Goal: Task Accomplishment & Management: Use online tool/utility

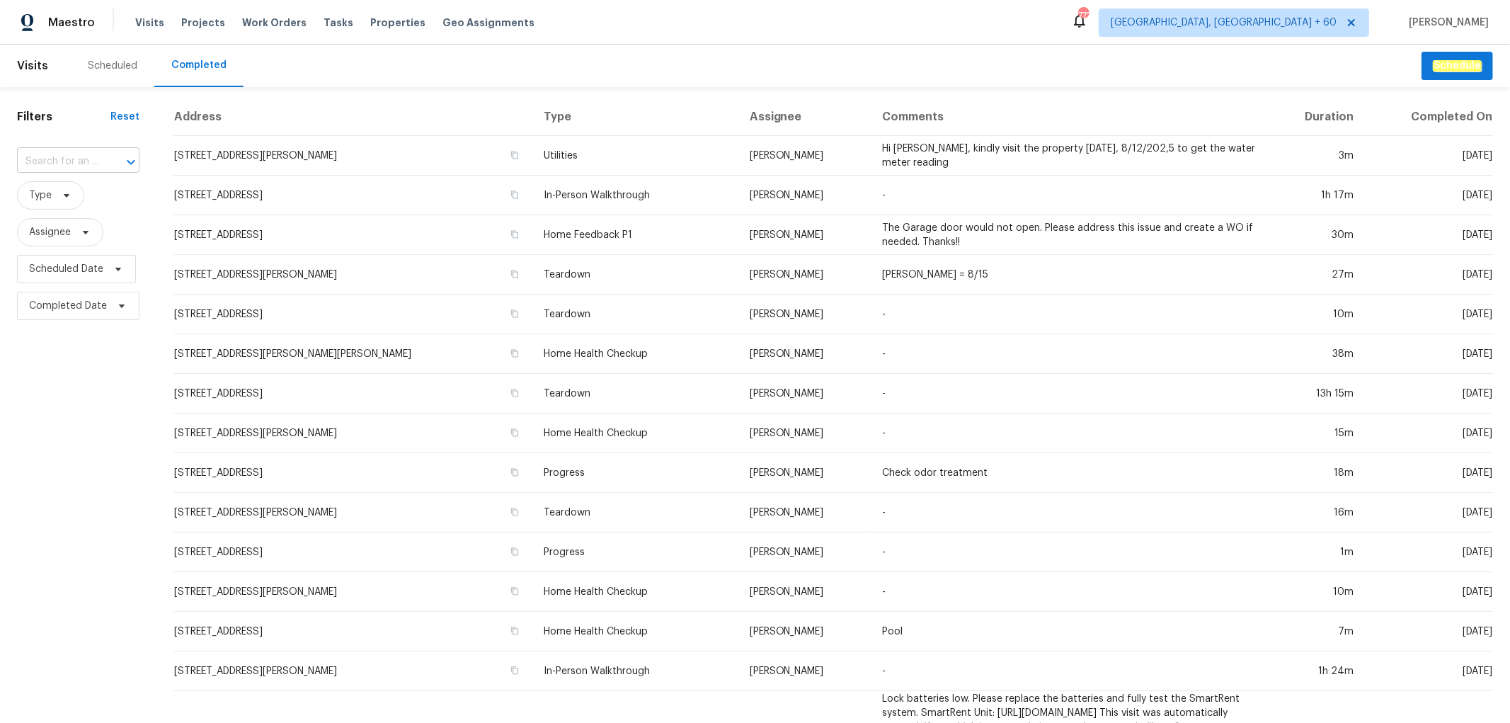
click at [73, 161] on input "text" at bounding box center [58, 162] width 83 height 22
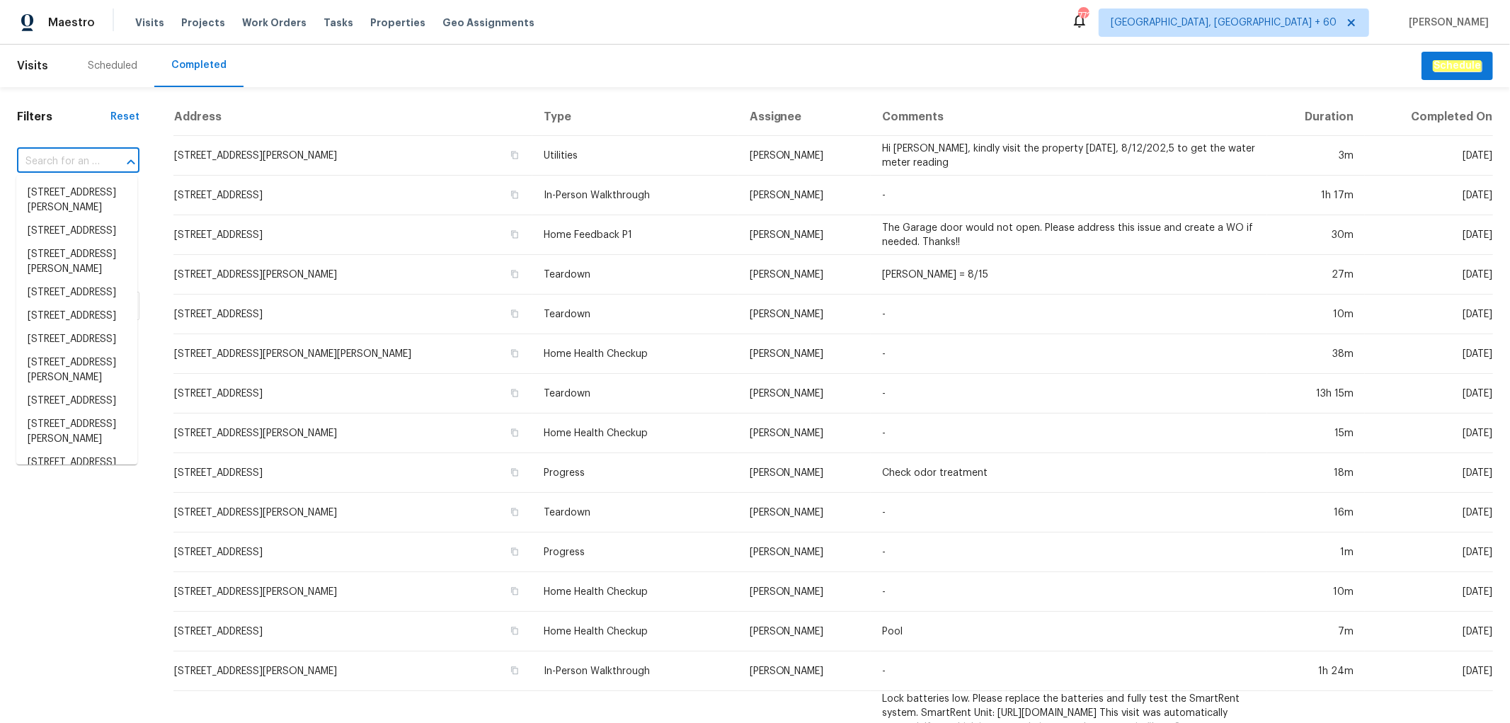
paste input "[STREET_ADDRESS][PERSON_NAME]"
type input "[STREET_ADDRESS][PERSON_NAME]"
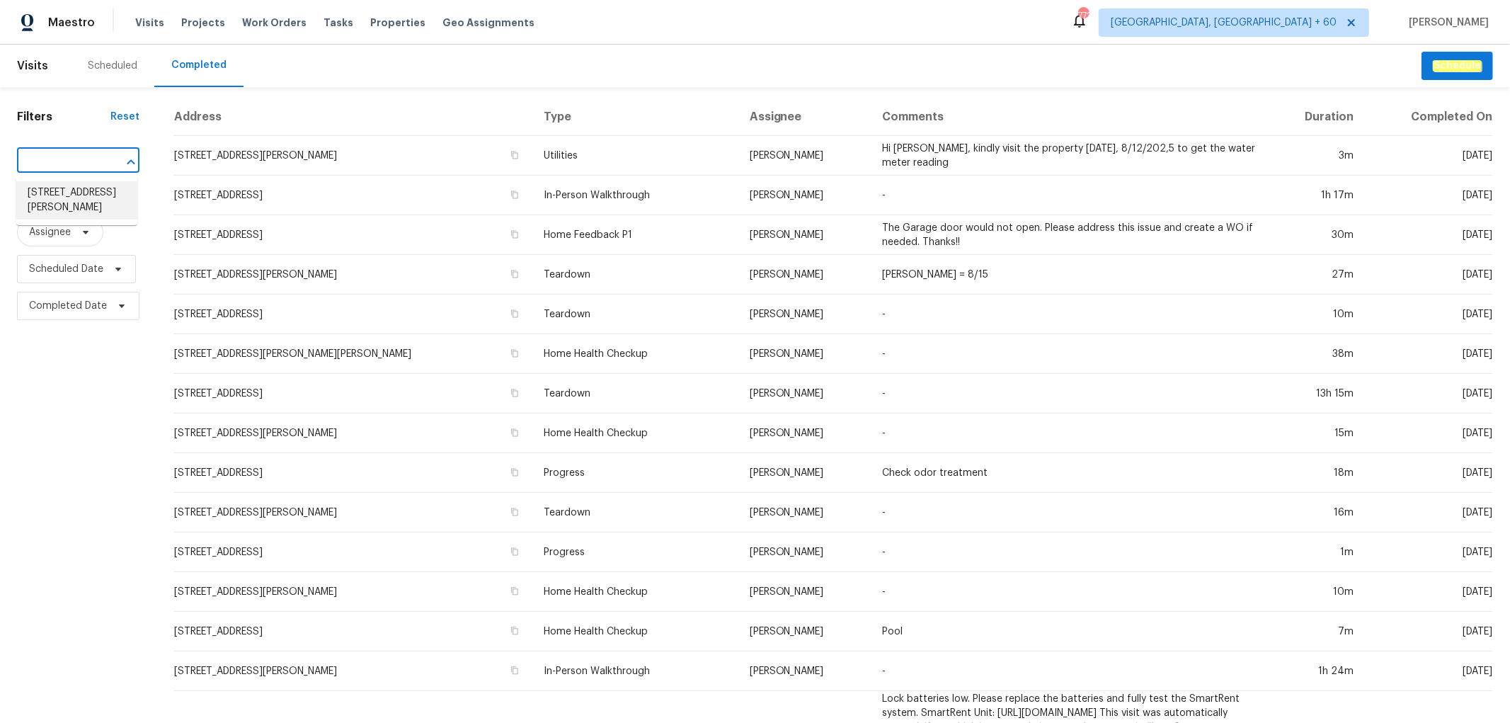
click at [48, 209] on li "[STREET_ADDRESS][PERSON_NAME]" at bounding box center [76, 200] width 121 height 38
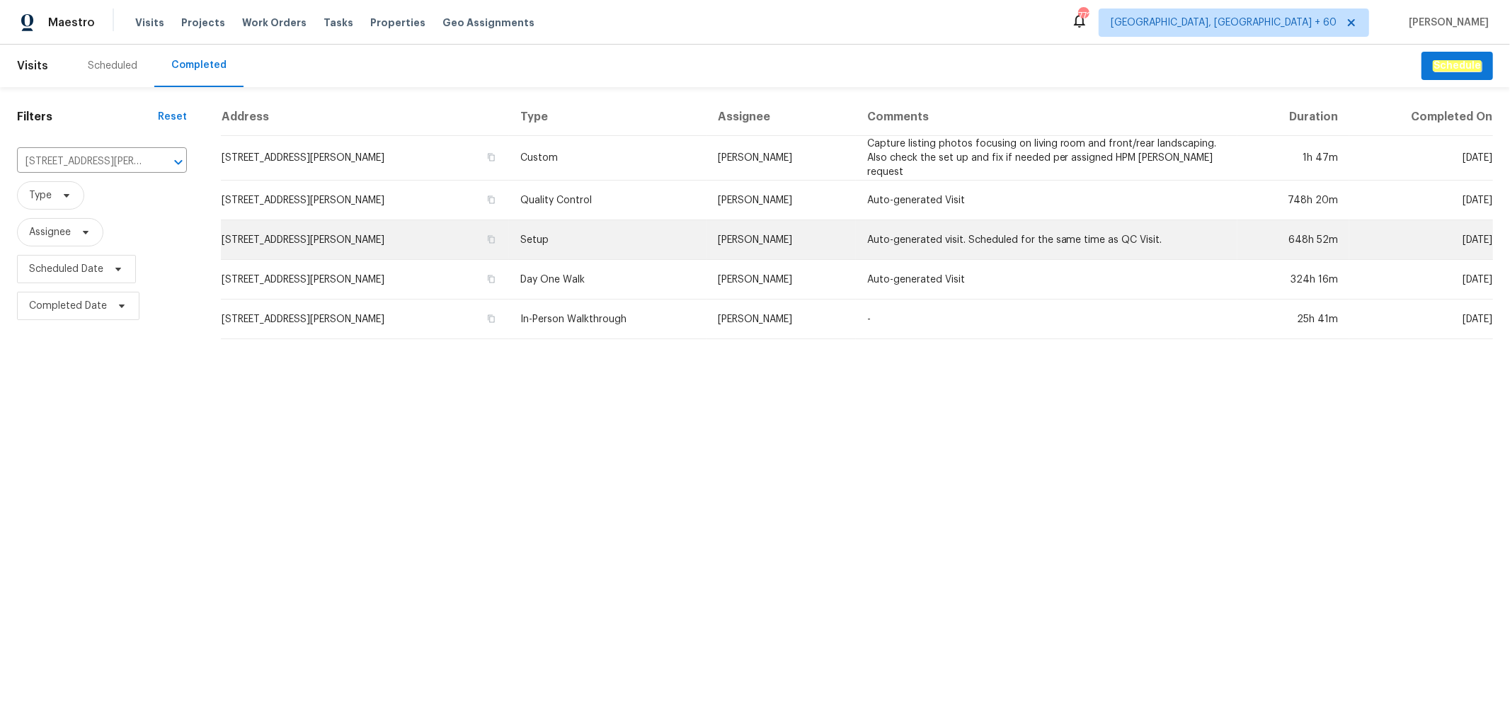
click at [543, 246] on td "Setup" at bounding box center [608, 240] width 198 height 40
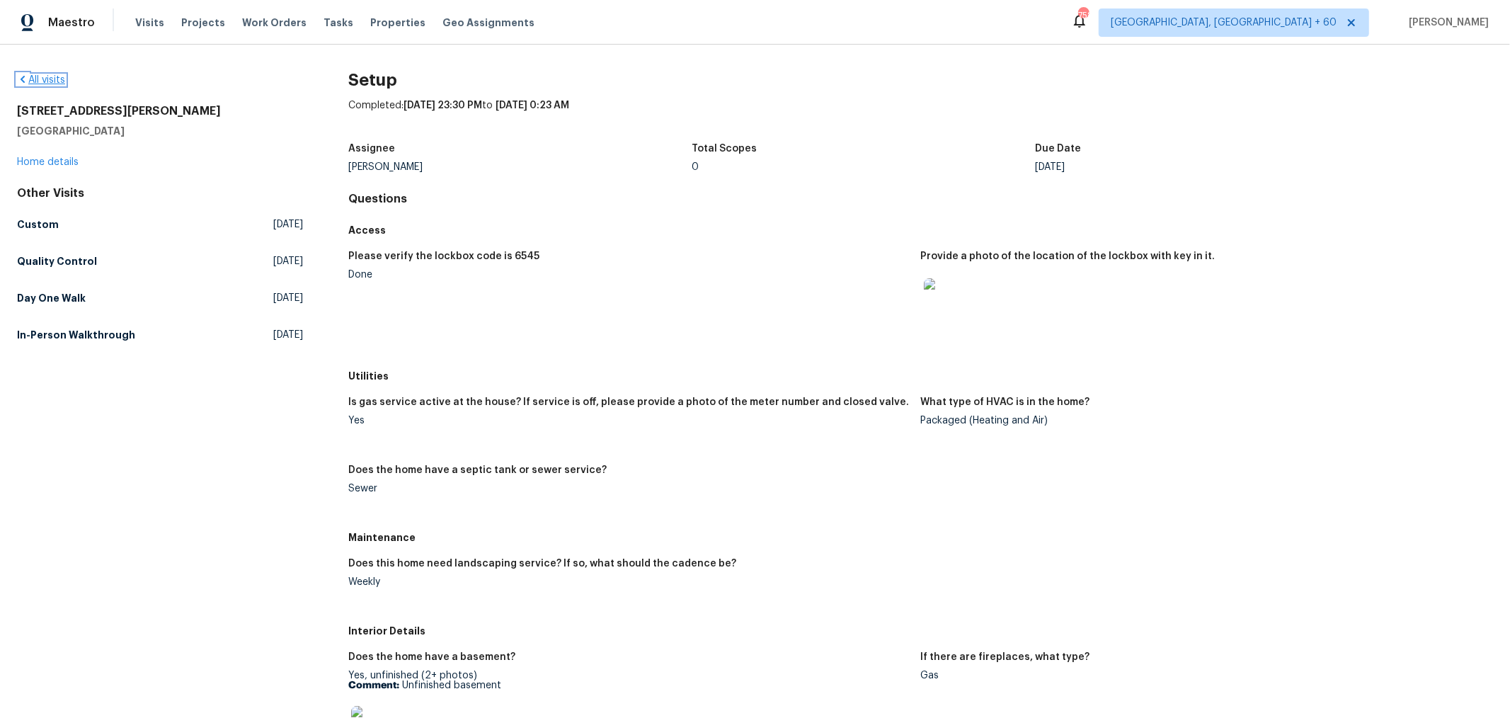
click at [54, 82] on link "All visits" at bounding box center [41, 80] width 48 height 10
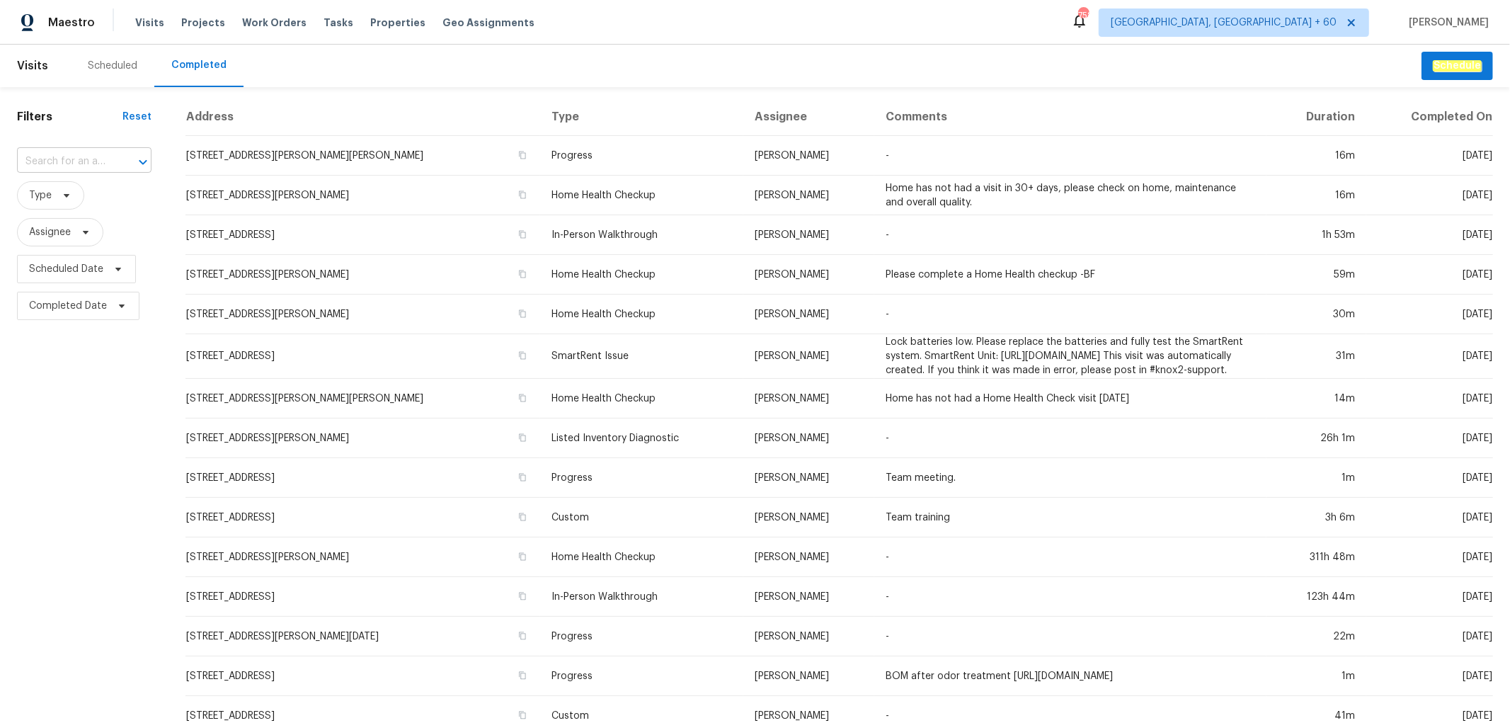
click at [66, 160] on input "text" at bounding box center [64, 162] width 95 height 22
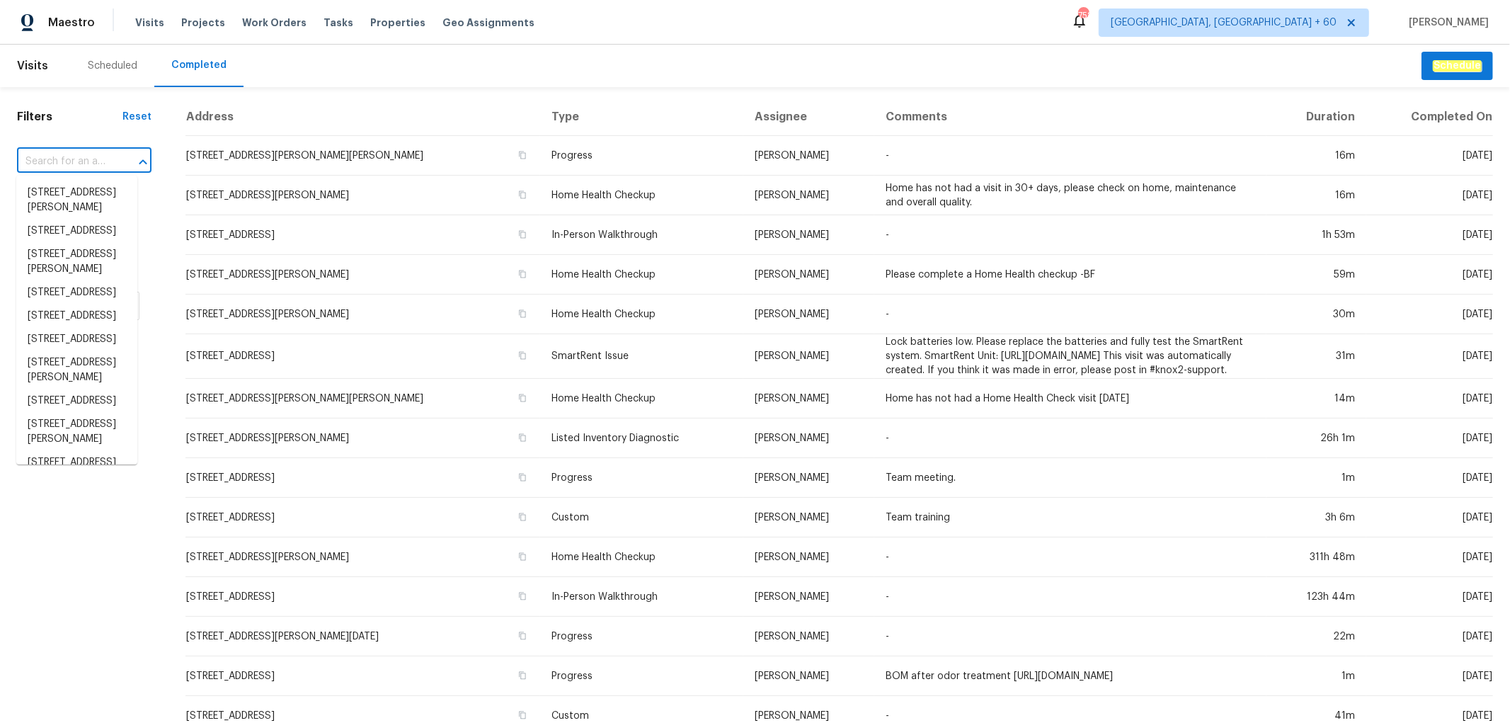
paste input "[STREET_ADDRESS]"
type input "[STREET_ADDRESS]"
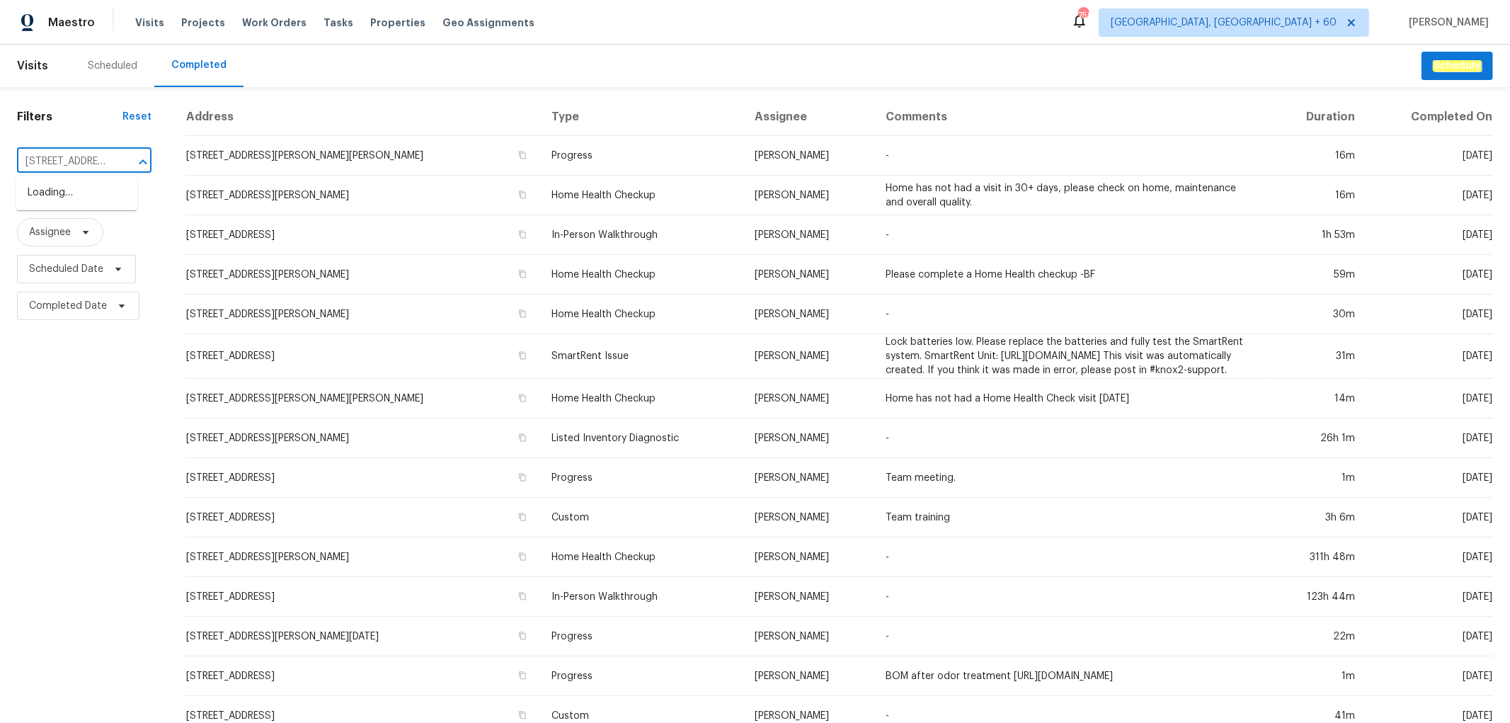
scroll to position [0, 114]
click at [76, 201] on li "[STREET_ADDRESS]" at bounding box center [76, 192] width 121 height 23
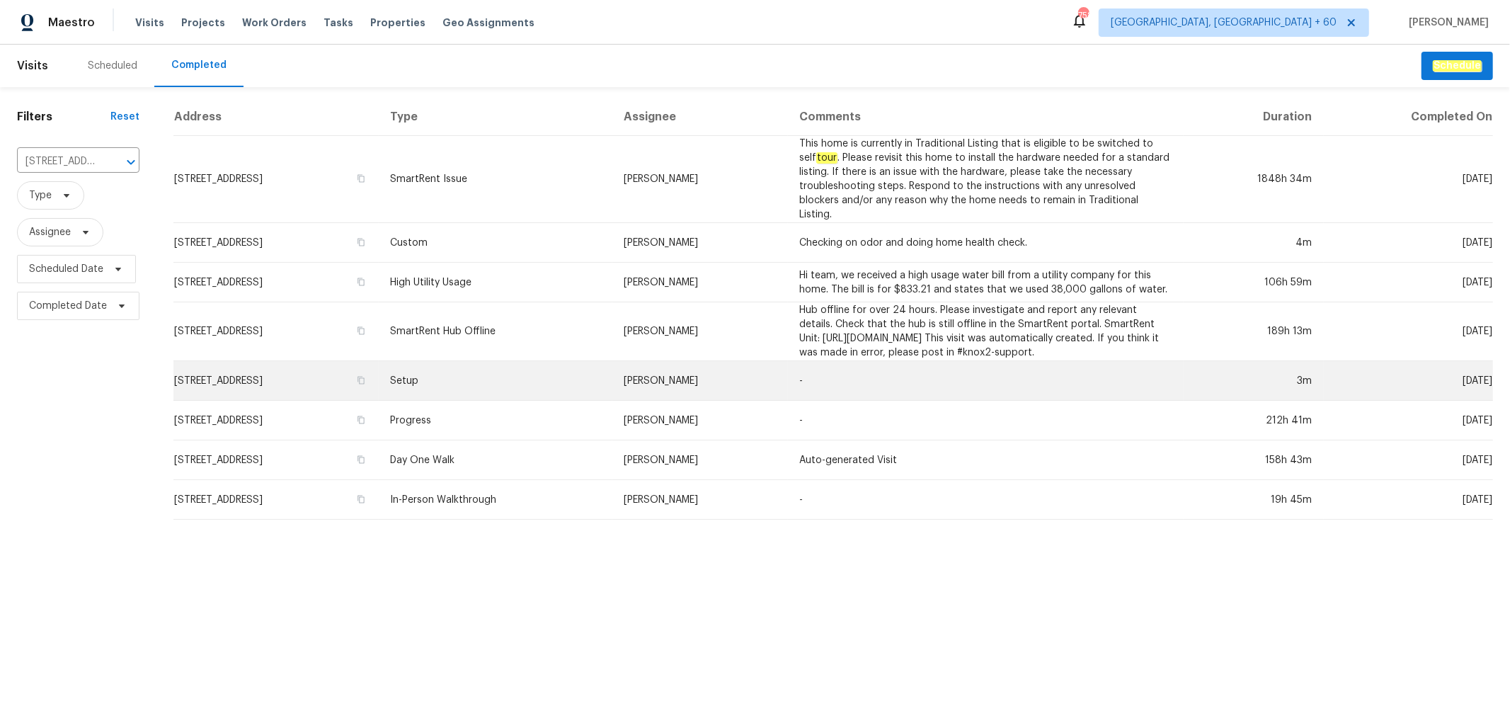
click at [578, 390] on td "Setup" at bounding box center [496, 381] width 234 height 40
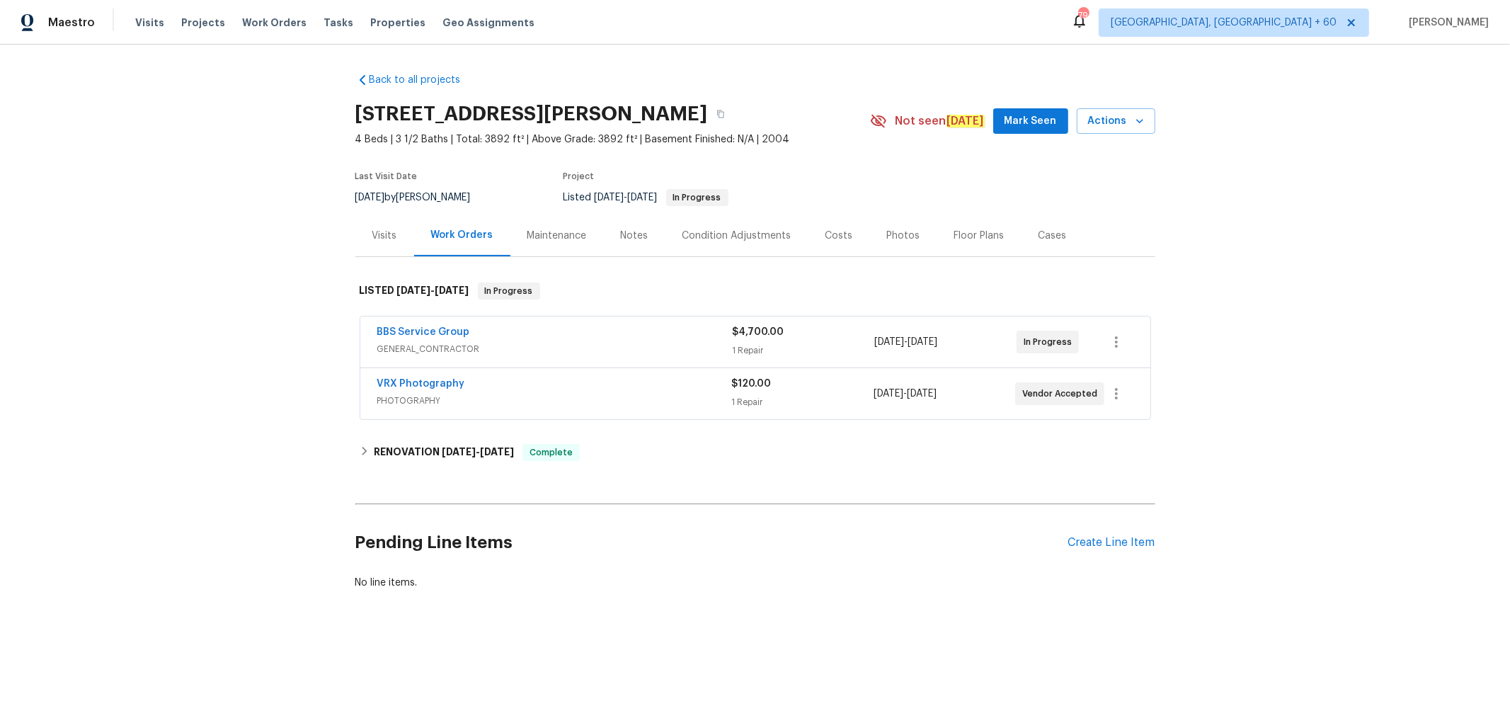
click at [887, 239] on div "Photos" at bounding box center [903, 236] width 33 height 14
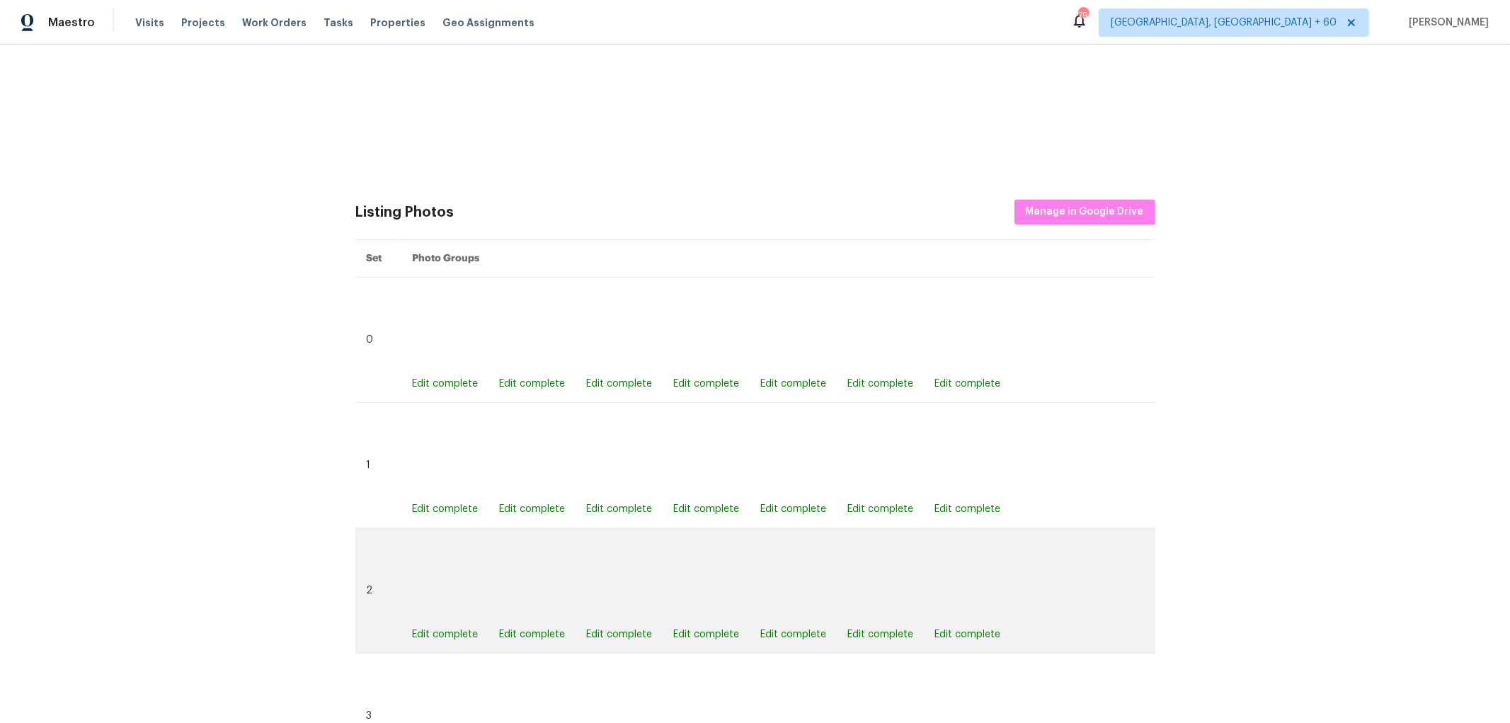
scroll to position [2044, 0]
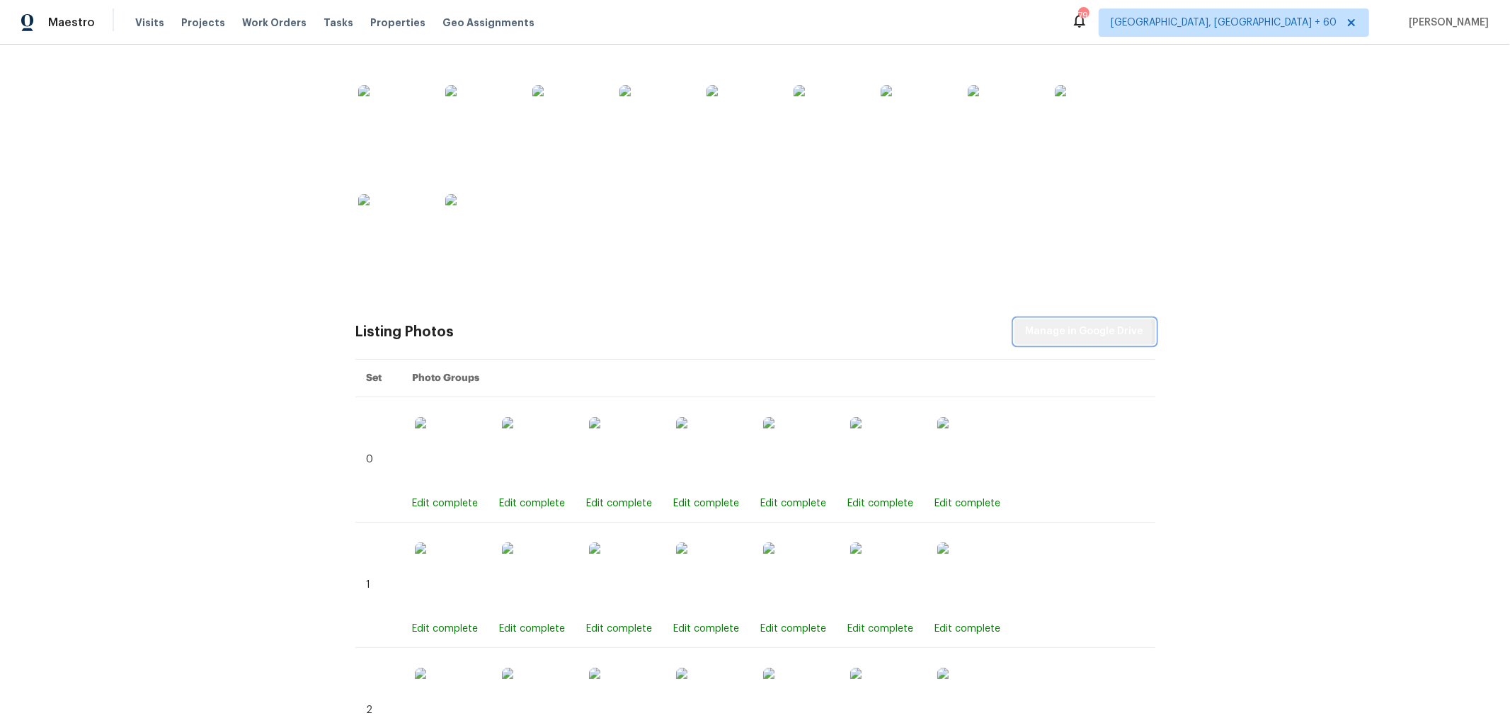
click at [1081, 333] on span "Manage in Google Drive" at bounding box center [1085, 332] width 118 height 18
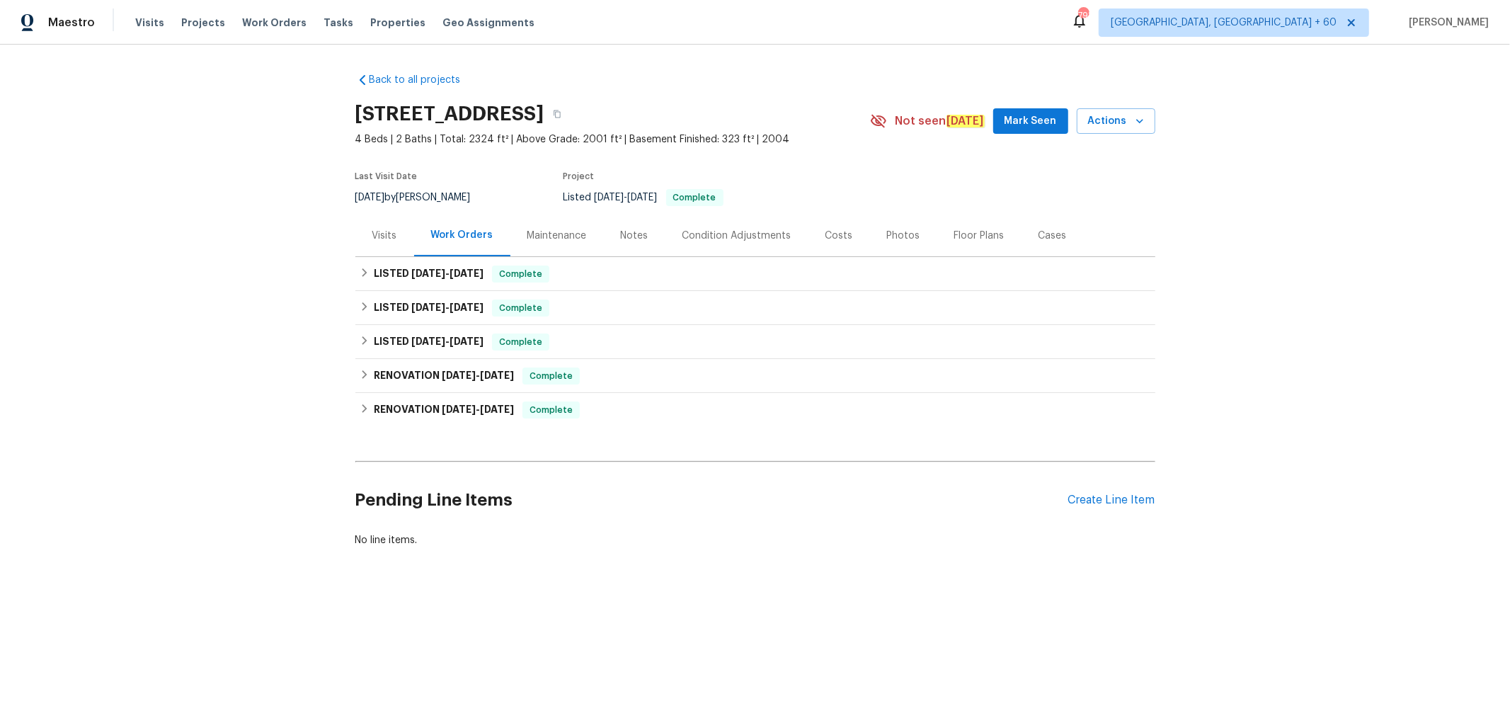
click at [892, 232] on div "Photos" at bounding box center [903, 236] width 33 height 14
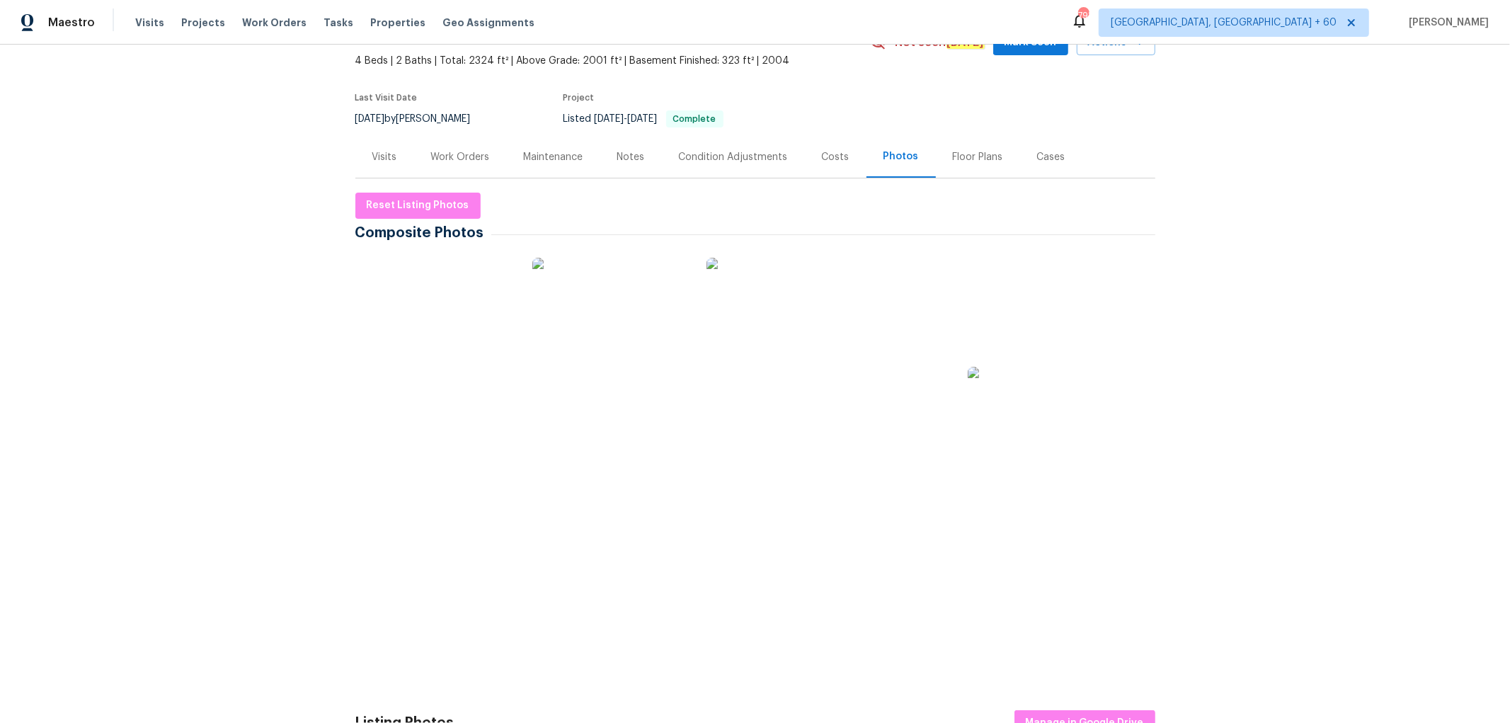
scroll to position [628, 0]
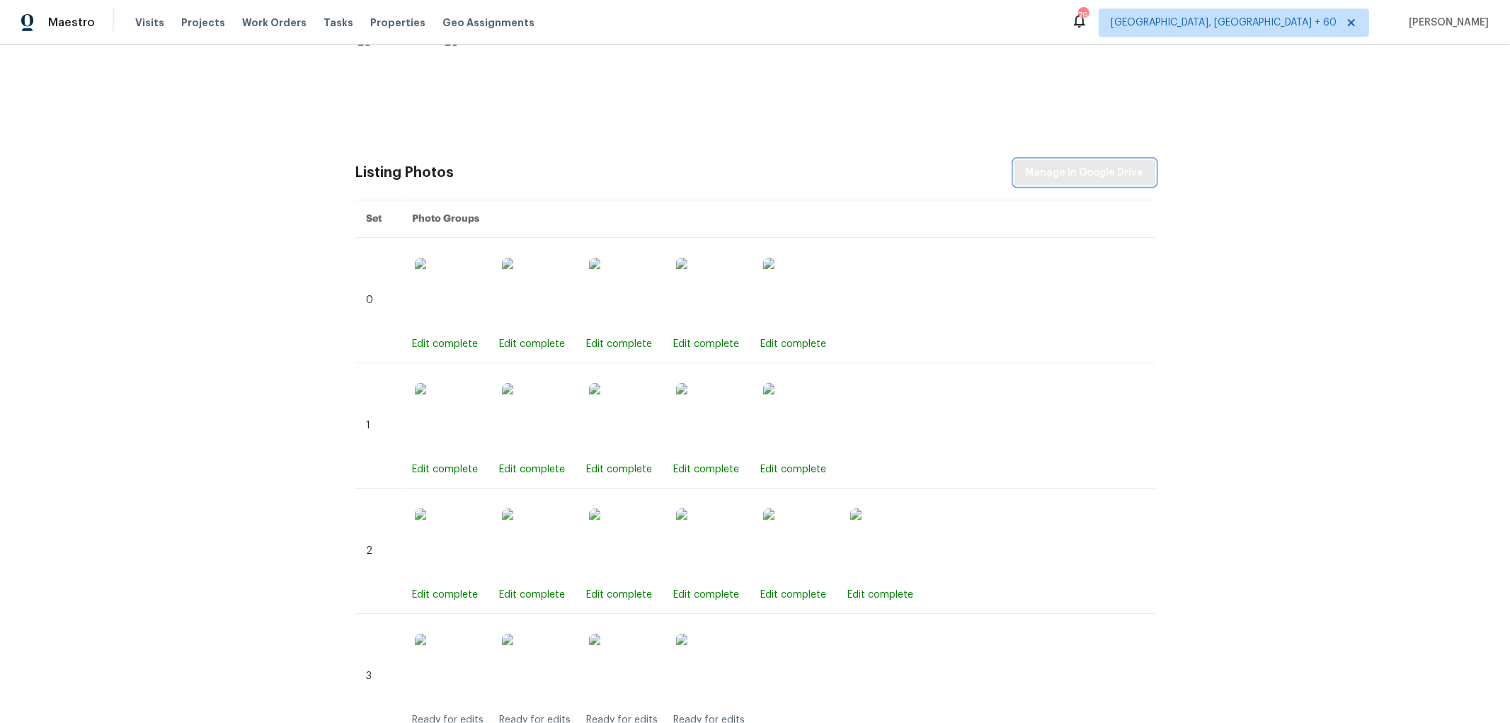
click at [1081, 175] on span "Manage in Google Drive" at bounding box center [1085, 173] width 118 height 18
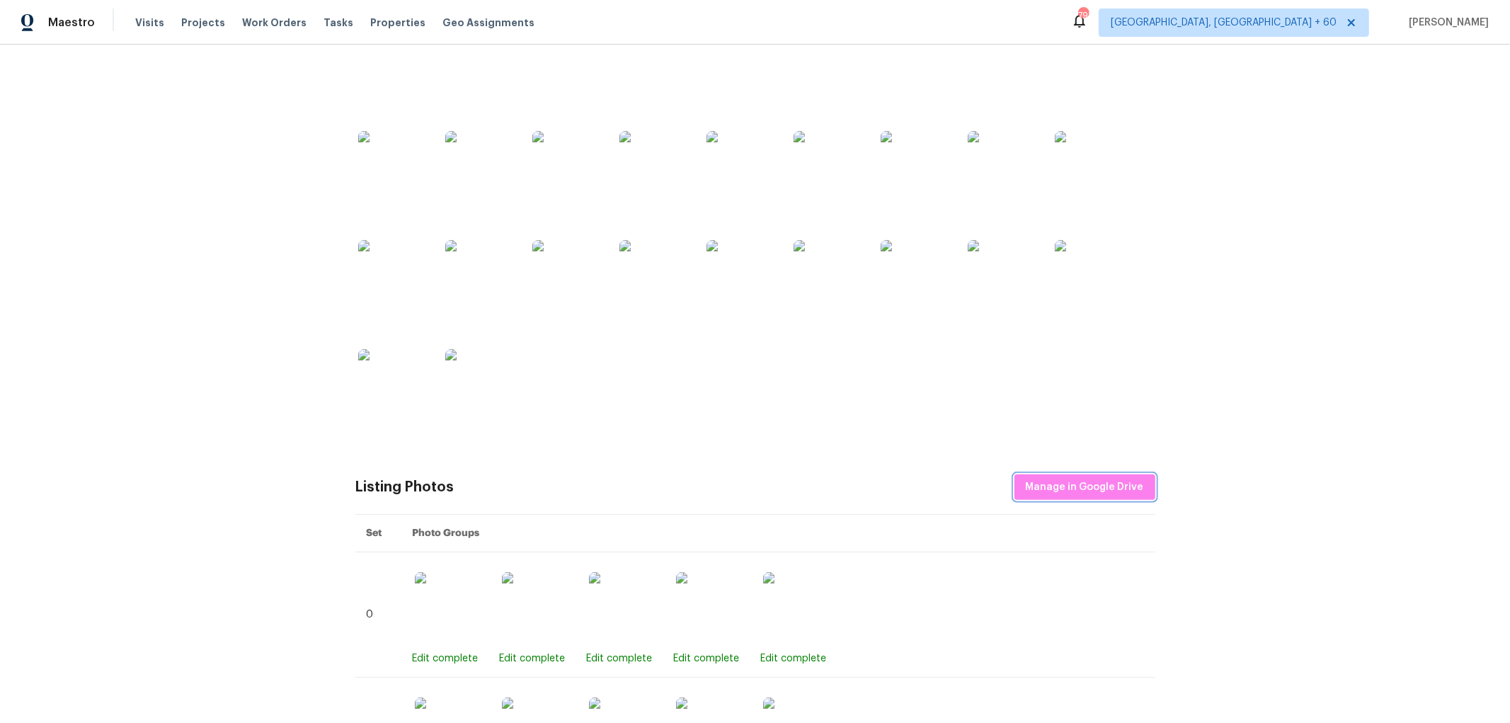
scroll to position [0, 0]
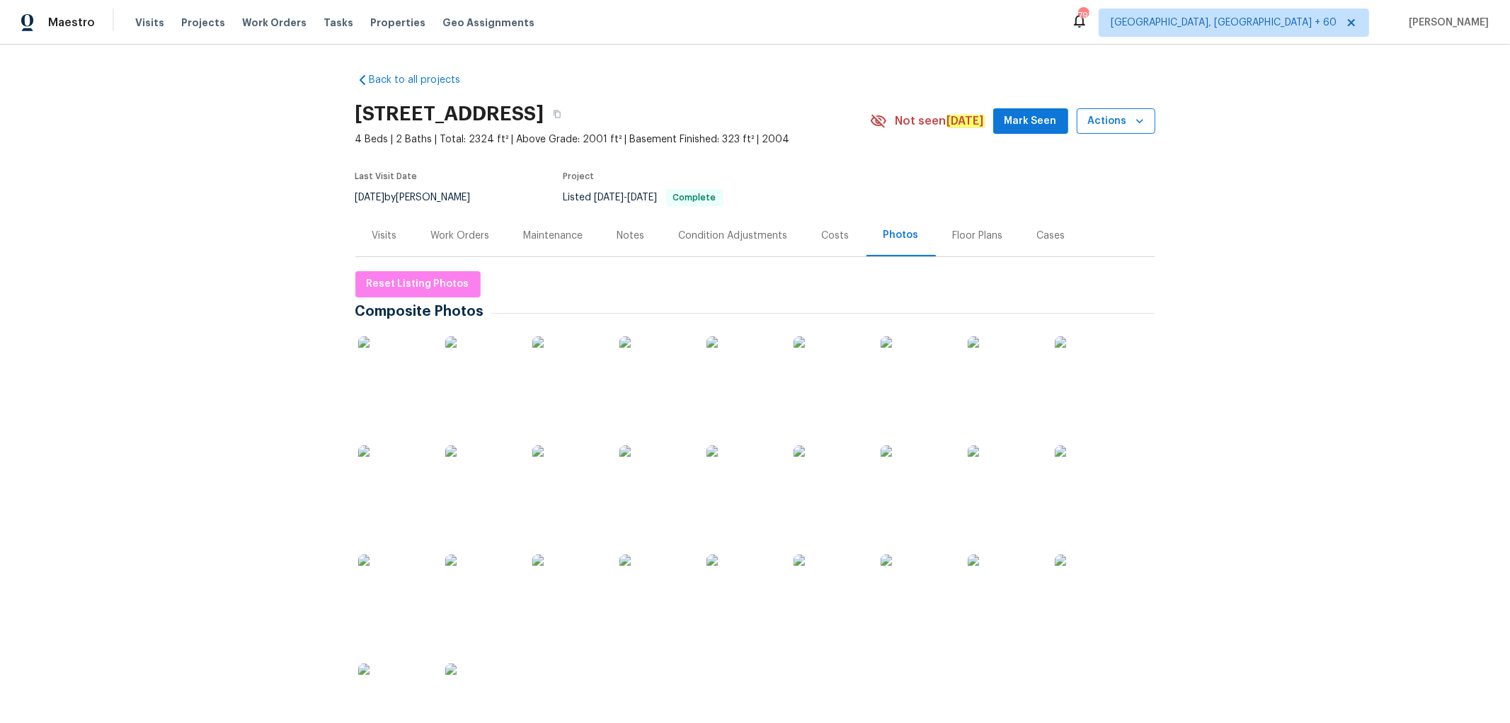
click at [1132, 130] on button "Actions" at bounding box center [1115, 121] width 79 height 26
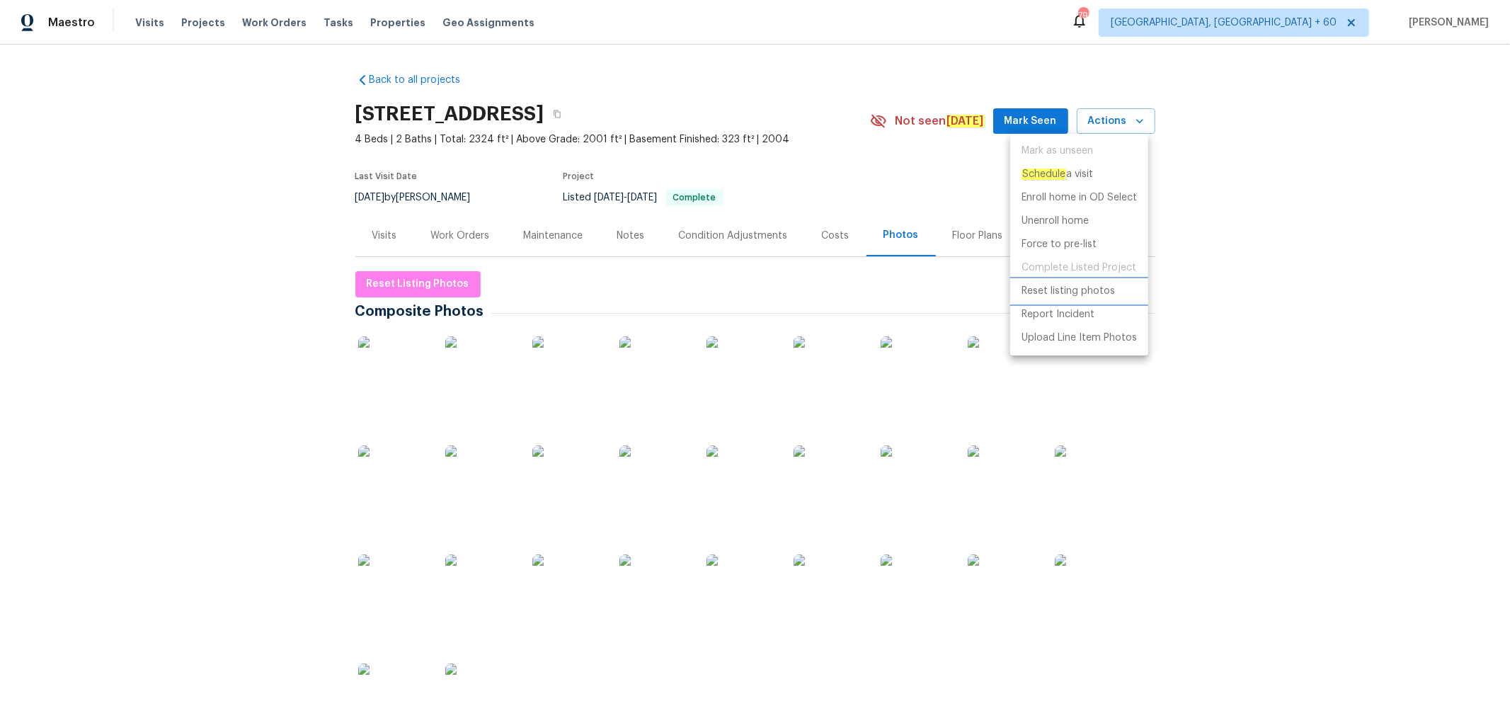
click at [1085, 293] on p "Reset listing photos" at bounding box center [1067, 291] width 93 height 15
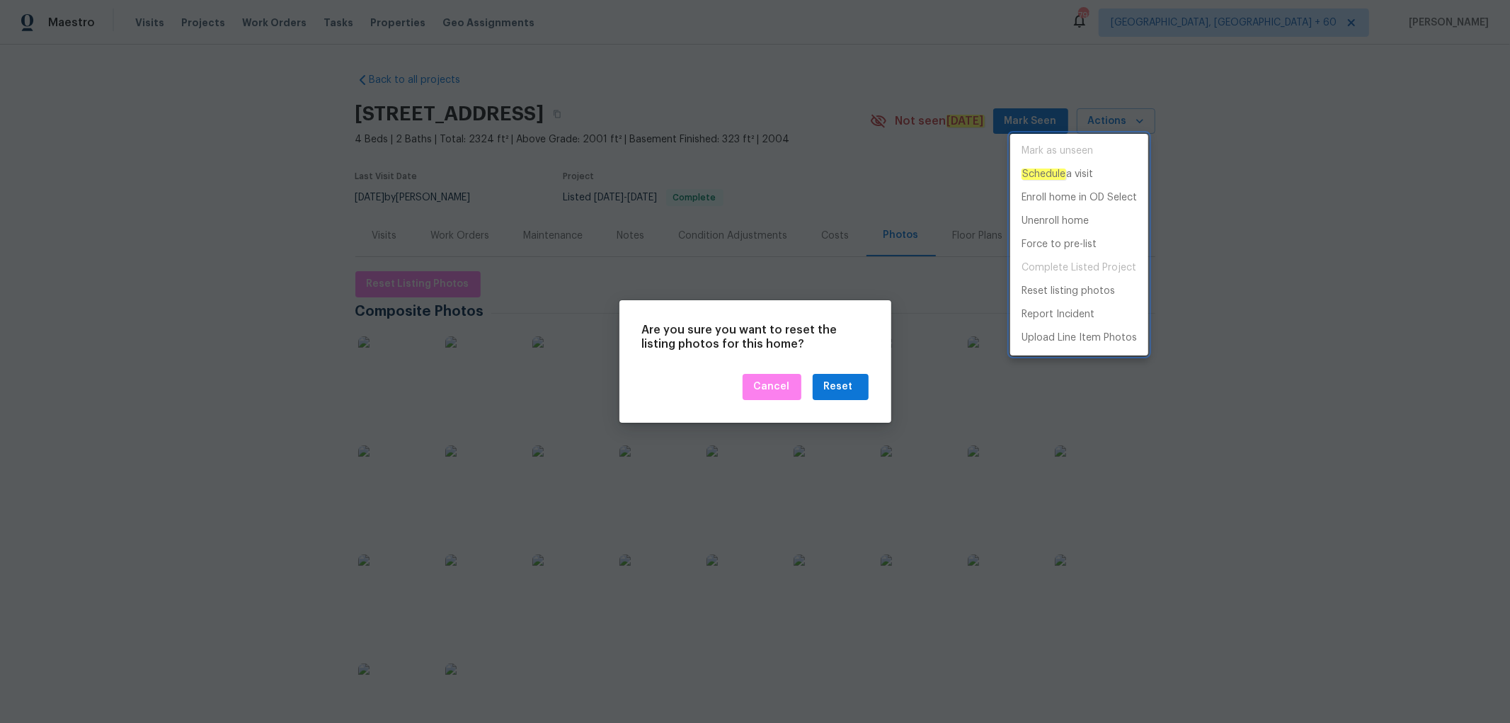
click at [836, 389] on div at bounding box center [755, 361] width 1510 height 723
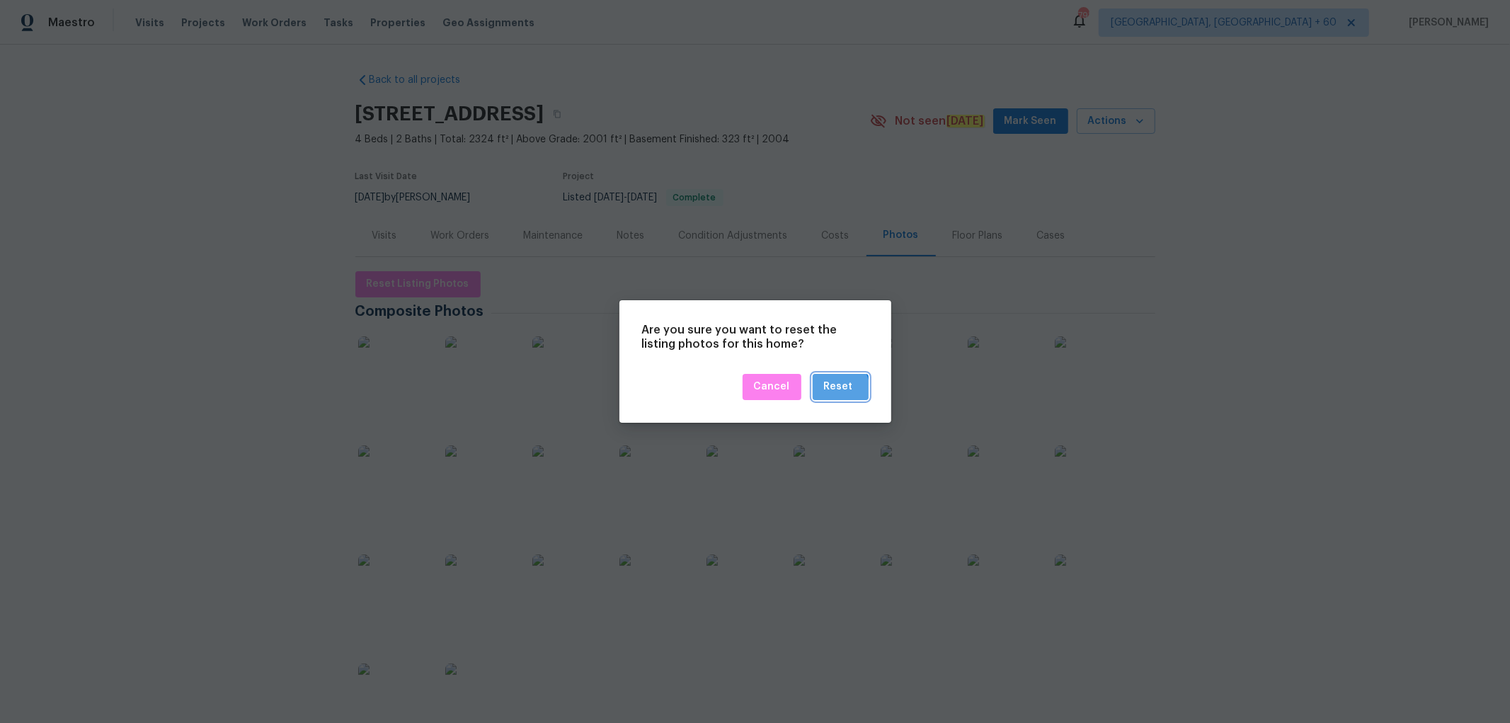
click at [836, 389] on div "Reset" at bounding box center [838, 387] width 29 height 18
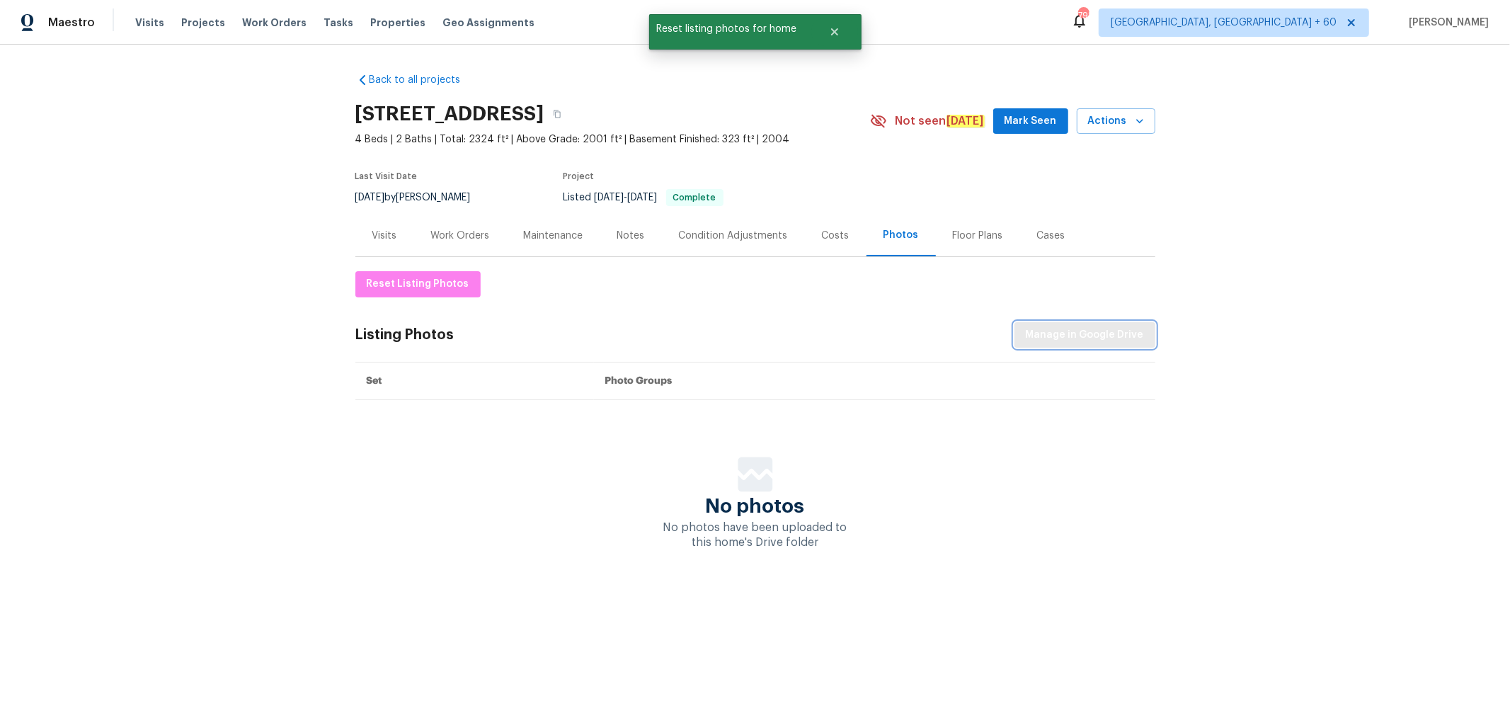
click at [1085, 335] on span "Manage in Google Drive" at bounding box center [1085, 335] width 118 height 18
